Goal: Find specific page/section: Find specific page/section

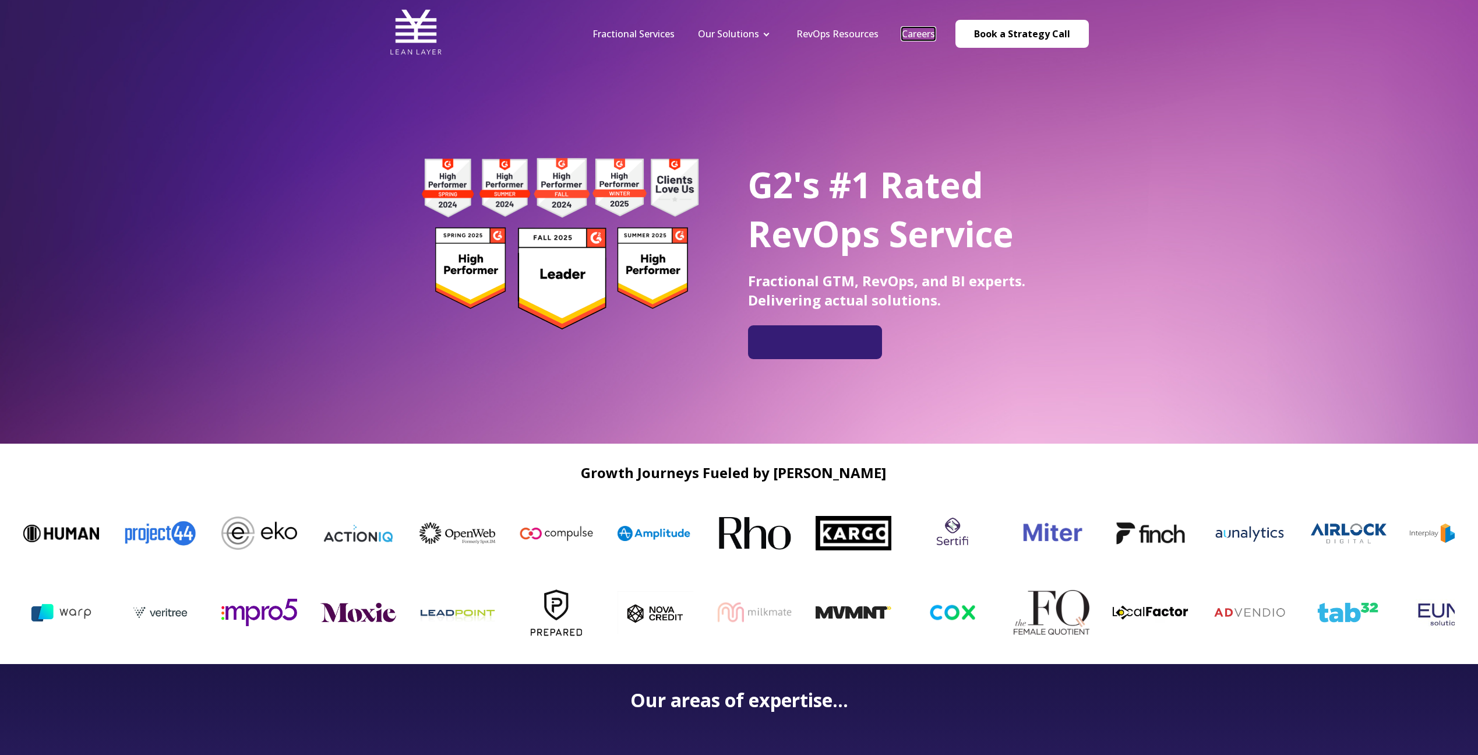
click at [908, 35] on link "Careers" at bounding box center [918, 33] width 33 height 13
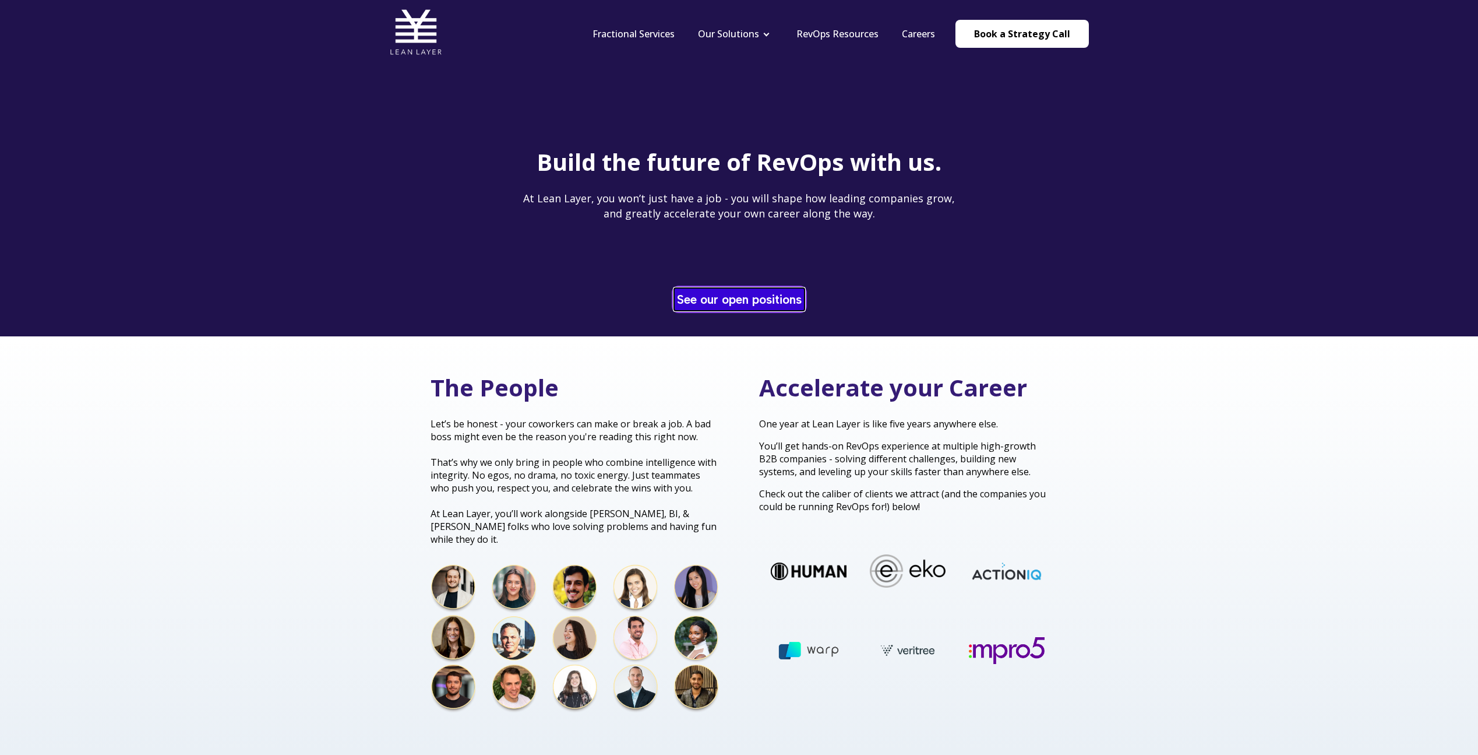
click at [727, 300] on link "See our open positions" at bounding box center [739, 299] width 131 height 23
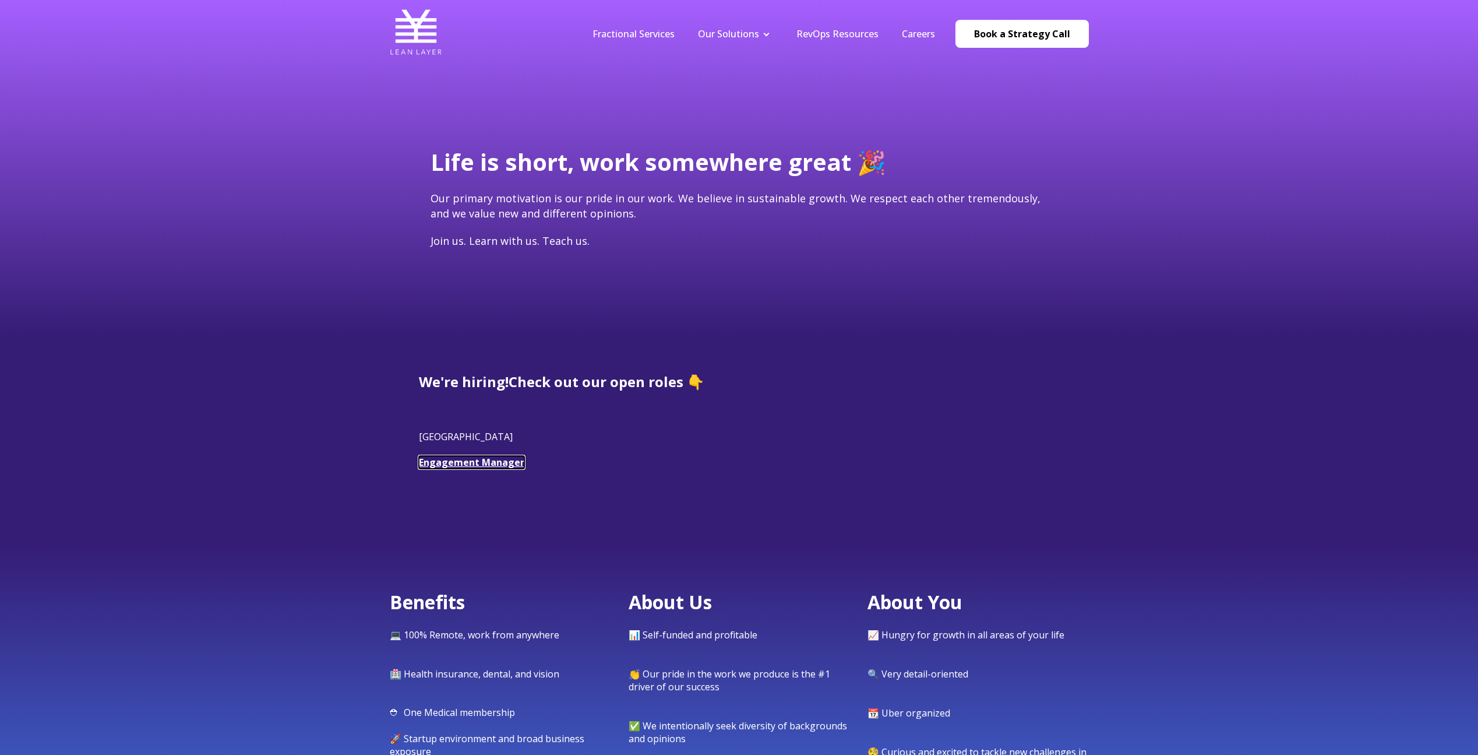
click at [460, 463] on link "Engagement Manager" at bounding box center [471, 462] width 105 height 13
